Goal: Task Accomplishment & Management: Use online tool/utility

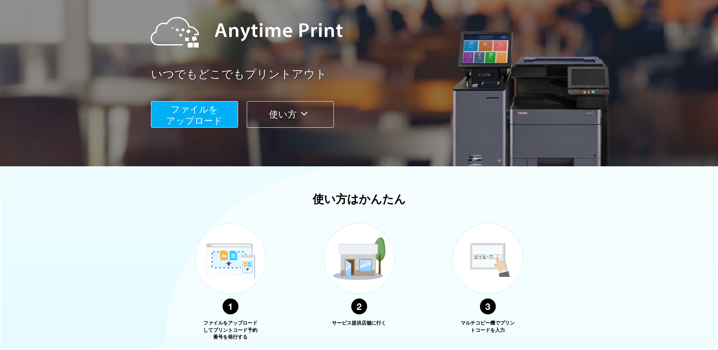
scroll to position [37, 0]
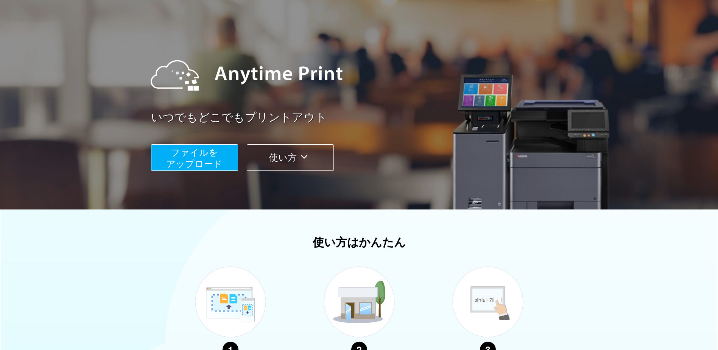
click at [207, 156] on span "ファイルを ​​アップロード" at bounding box center [194, 158] width 56 height 22
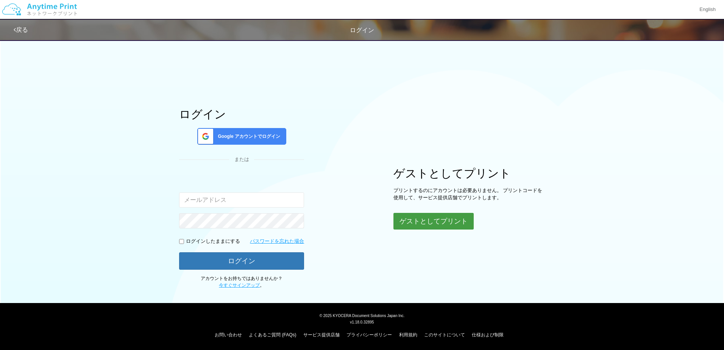
click at [445, 221] on button "ゲストとしてプリント" at bounding box center [433, 221] width 80 height 17
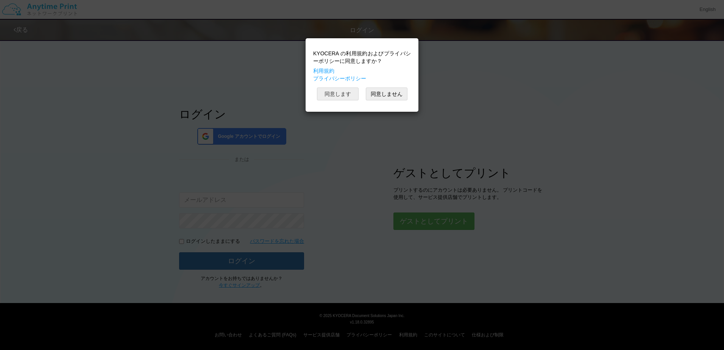
click at [348, 95] on button "同意します" at bounding box center [338, 93] width 42 height 13
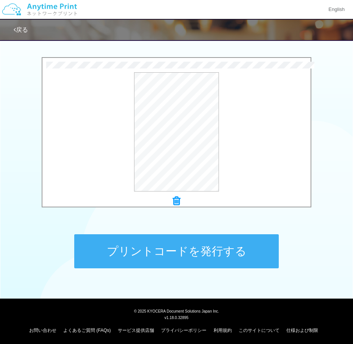
scroll to position [232, 0]
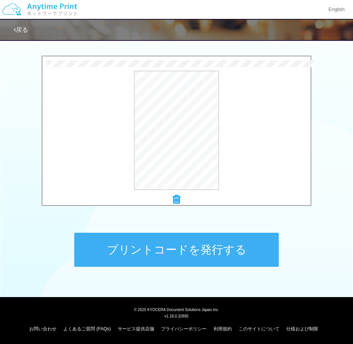
click at [119, 241] on button "プリントコードを発行する" at bounding box center [176, 250] width 204 height 34
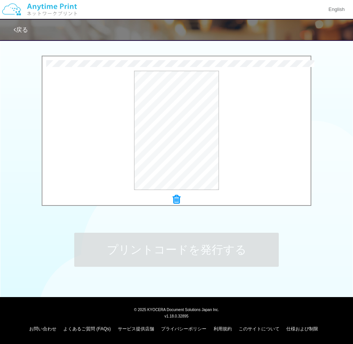
scroll to position [0, 0]
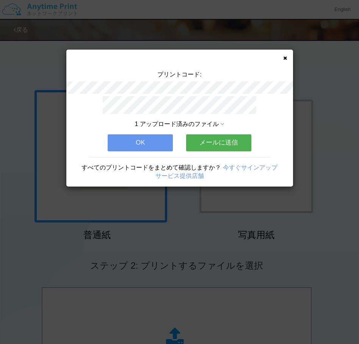
click at [209, 142] on button "メールに送信" at bounding box center [218, 142] width 65 height 17
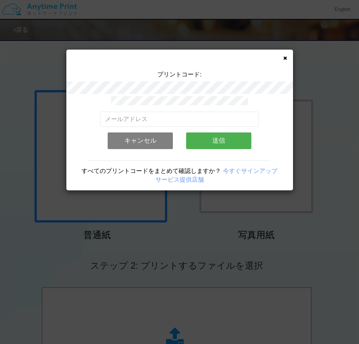
click at [129, 136] on button "キャンセル" at bounding box center [140, 141] width 65 height 17
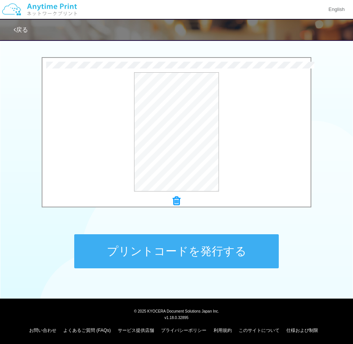
scroll to position [232, 0]
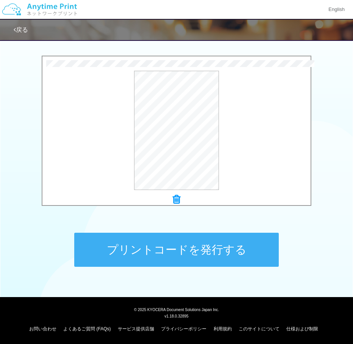
click at [123, 250] on button "プリントコードを発行する" at bounding box center [176, 250] width 204 height 34
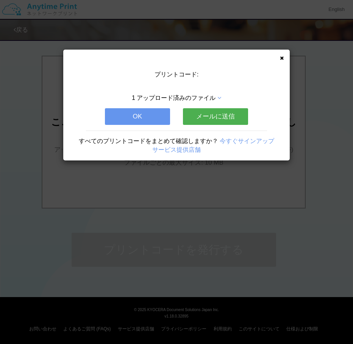
scroll to position [0, 0]
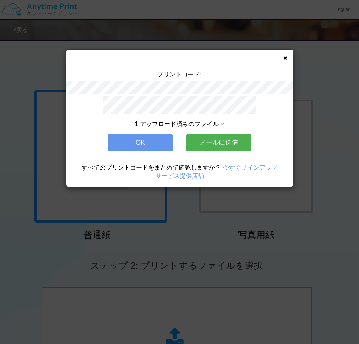
click at [122, 142] on button "OK" at bounding box center [140, 142] width 65 height 17
